Goal: Task Accomplishment & Management: Manage account settings

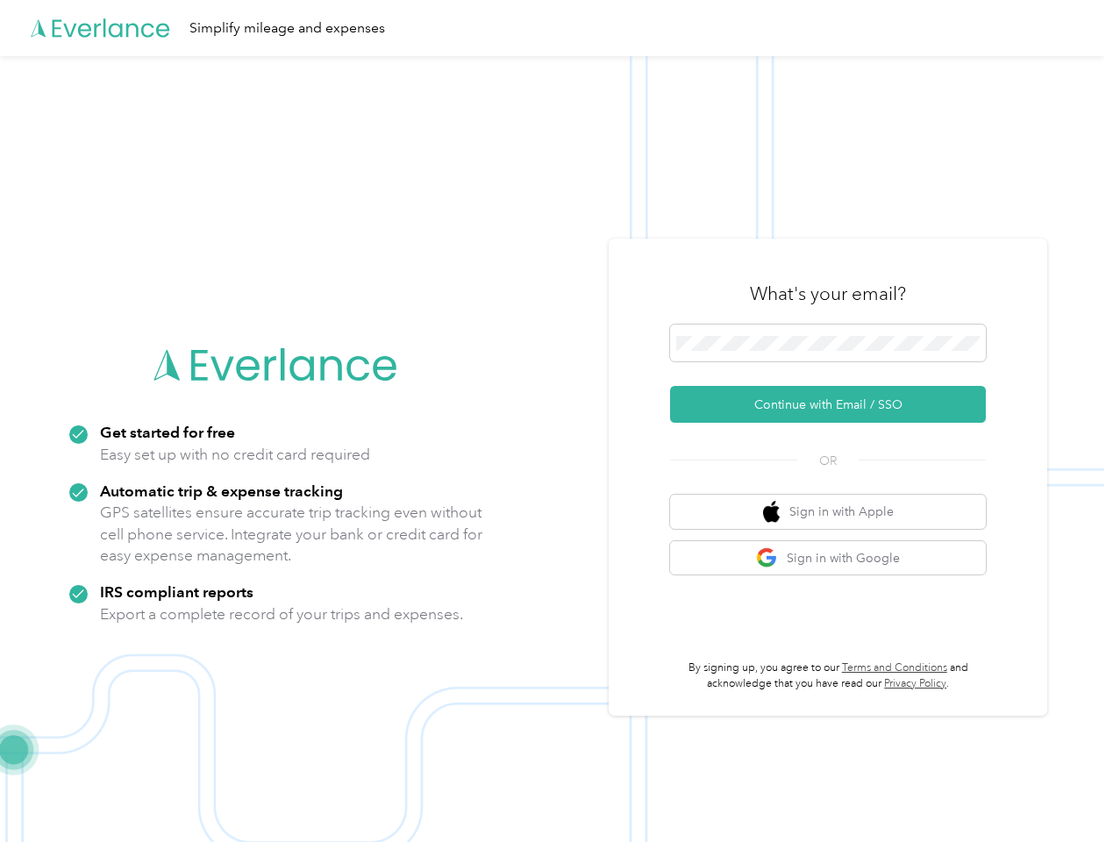
click at [556, 421] on img at bounding box center [552, 477] width 1104 height 842
click at [556, 28] on div "Simplify mileage and expenses" at bounding box center [552, 28] width 1104 height 56
click at [835, 404] on button "Continue with Email / SSO" at bounding box center [828, 404] width 316 height 37
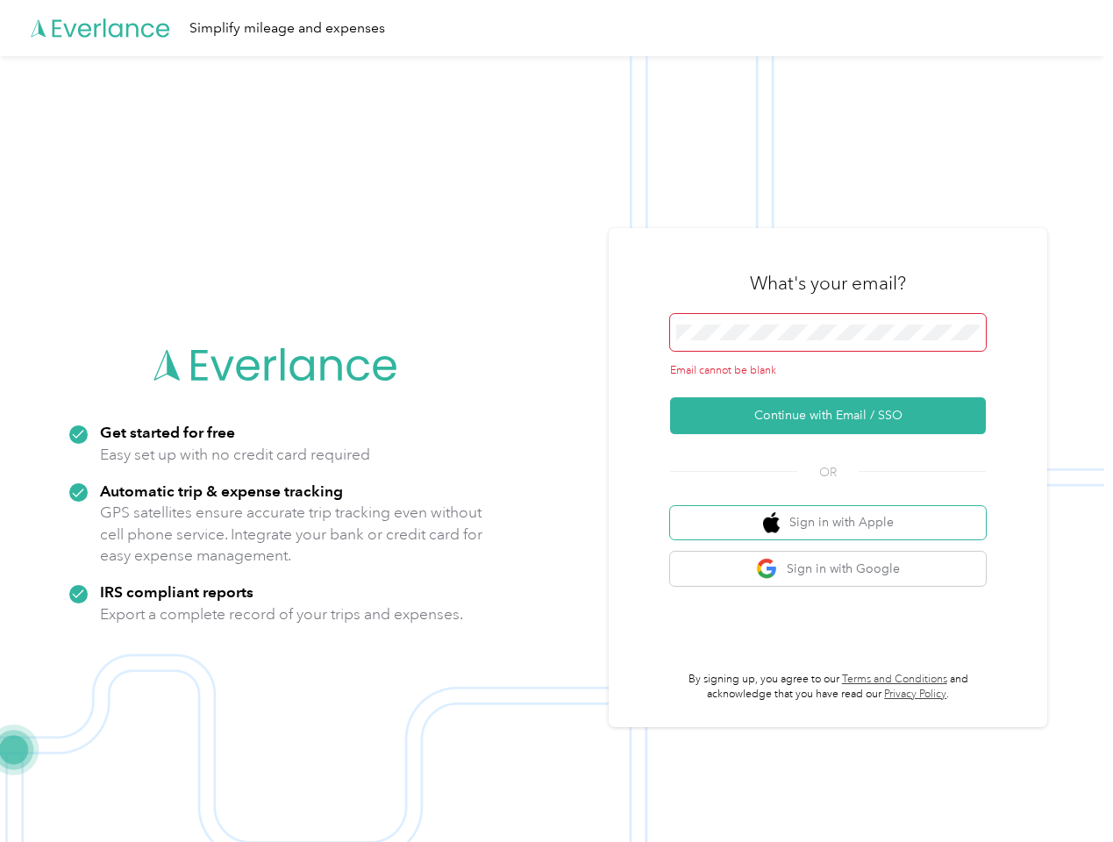
click at [835, 511] on button "Sign in with Apple" at bounding box center [828, 523] width 316 height 34
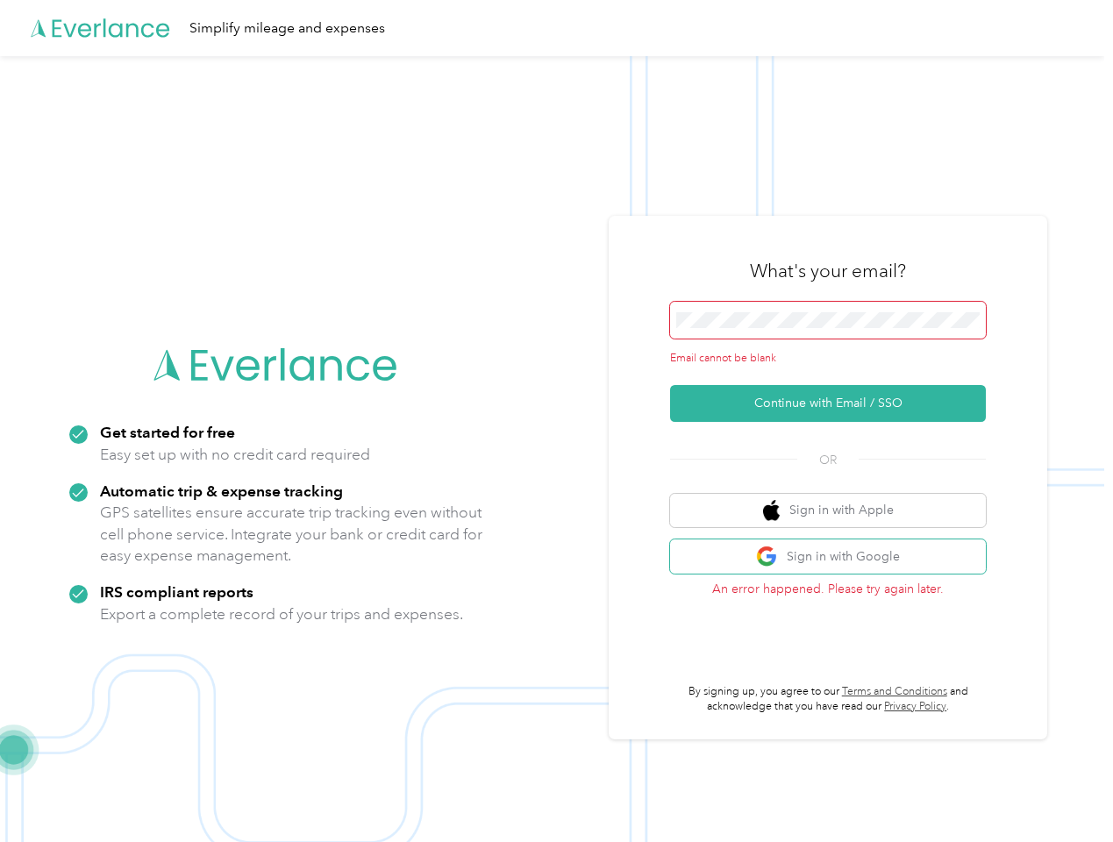
click at [835, 558] on button "Sign in with Google" at bounding box center [828, 556] width 316 height 34
